Goal: Navigation & Orientation: Find specific page/section

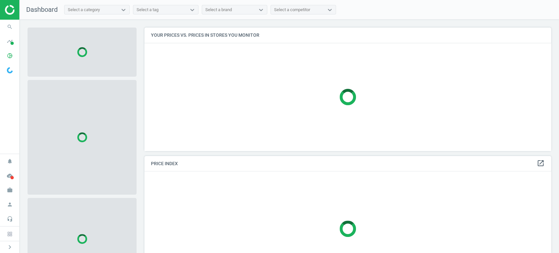
scroll to position [134, 413]
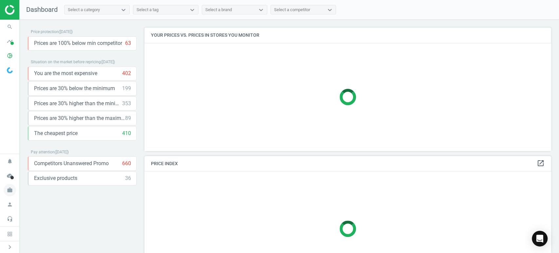
click at [12, 192] on icon "work" at bounding box center [10, 190] width 12 height 12
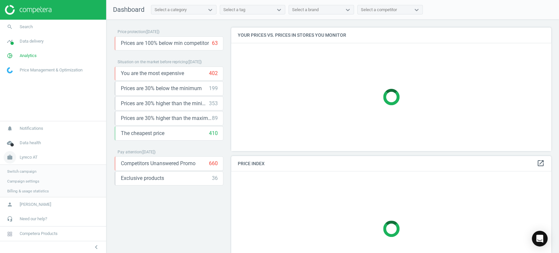
scroll to position [3, 3]
click at [25, 169] on span "Switch campaign" at bounding box center [21, 170] width 29 height 5
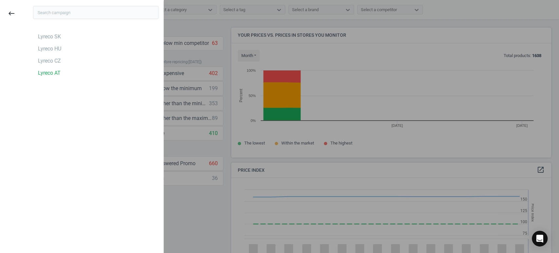
scroll to position [162, 326]
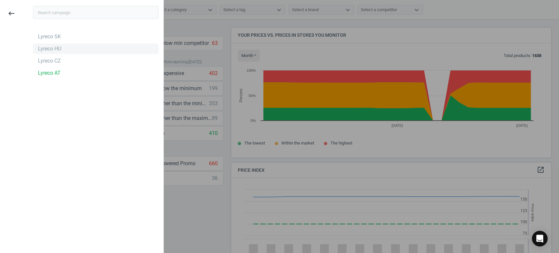
click at [64, 47] on div "Lyreco HU" at bounding box center [95, 49] width 125 height 10
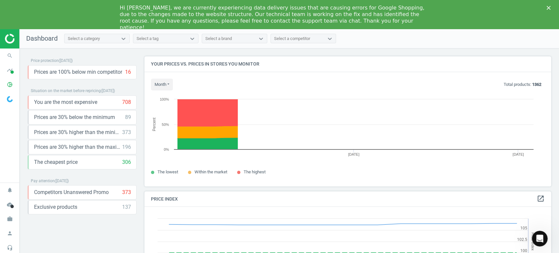
scroll to position [162, 413]
